Goal: Task Accomplishment & Management: Manage account settings

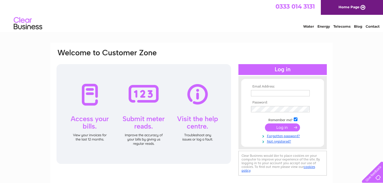
type input "jackeymcfadden1@hotmail.com"
click at [284, 128] on input "submit" at bounding box center [282, 128] width 35 height 8
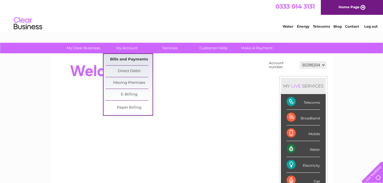
click at [130, 57] on link "Bills and Payments" at bounding box center [129, 59] width 47 height 11
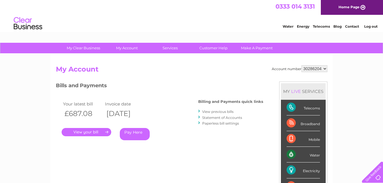
click at [98, 134] on link "." at bounding box center [87, 132] width 50 height 8
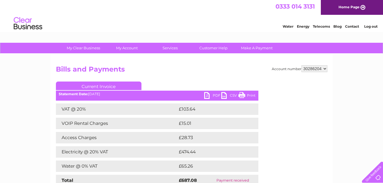
click at [244, 94] on link "Print" at bounding box center [246, 96] width 17 height 8
click at [206, 94] on link "PDF" at bounding box center [212, 96] width 17 height 8
